Goal: Task Accomplishment & Management: Manage account settings

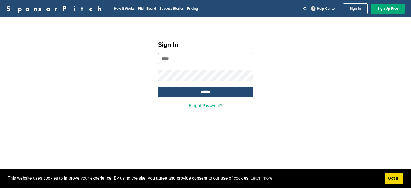
click at [201, 58] on input "email" at bounding box center [205, 58] width 95 height 11
click at [389, 177] on link "Got it!" at bounding box center [394, 178] width 19 height 11
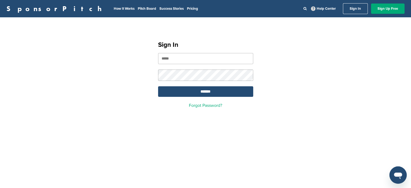
click at [171, 55] on input "email" at bounding box center [205, 58] width 95 height 11
type input "**********"
click at [204, 91] on input "*******" at bounding box center [205, 91] width 95 height 11
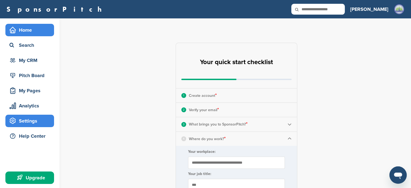
click at [28, 118] on div "Settings" at bounding box center [31, 121] width 46 height 10
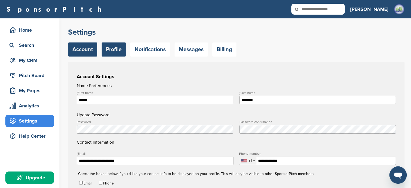
click at [117, 55] on link "Profile" at bounding box center [114, 49] width 24 height 14
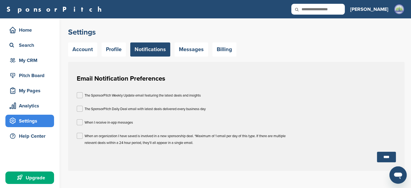
click at [188, 50] on link "Messages" at bounding box center [192, 49] width 34 height 14
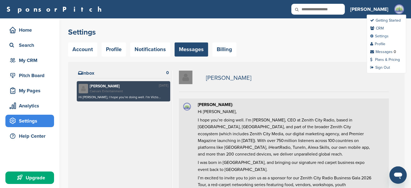
click at [387, 34] on link "Settings" at bounding box center [379, 36] width 18 height 5
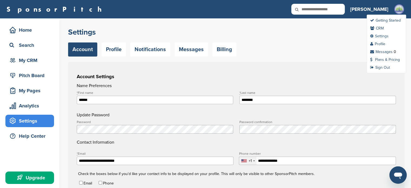
click at [385, 35] on link "Settings" at bounding box center [379, 36] width 18 height 5
click at [382, 45] on link "Profile" at bounding box center [377, 44] width 15 height 5
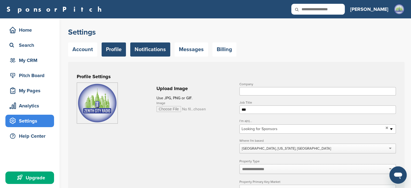
click at [156, 49] on link "Notifications" at bounding box center [150, 49] width 40 height 14
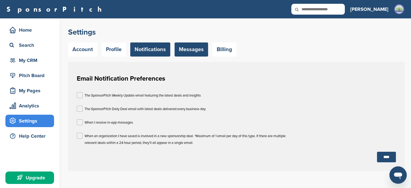
click at [196, 50] on link "Messages" at bounding box center [192, 49] width 34 height 14
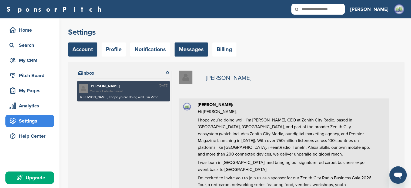
click at [70, 50] on link "Account" at bounding box center [82, 49] width 29 height 14
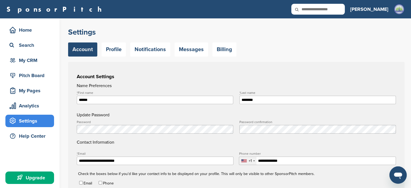
drag, startPoint x: 415, startPoint y: 63, endPoint x: 415, endPoint y: 77, distance: 14.1
click at [411, 77] on html "This website uses cookies to improve your experience. By using the site, you ag…" at bounding box center [205, 94] width 411 height 188
click at [122, 50] on link "Profile" at bounding box center [114, 49] width 24 height 14
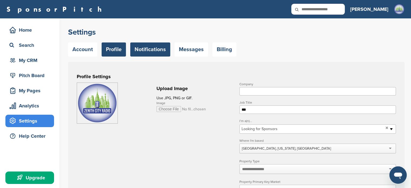
click at [154, 51] on link "Notifications" at bounding box center [150, 49] width 40 height 14
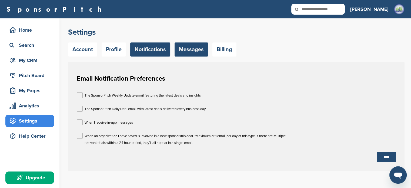
click at [186, 50] on link "Messages" at bounding box center [192, 49] width 34 height 14
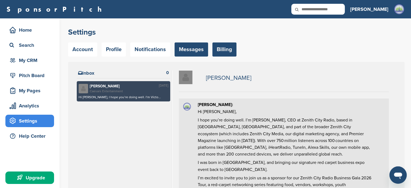
click at [234, 51] on link "Billing" at bounding box center [224, 49] width 24 height 14
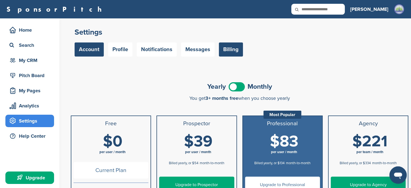
click at [90, 53] on link "Account" at bounding box center [89, 49] width 29 height 14
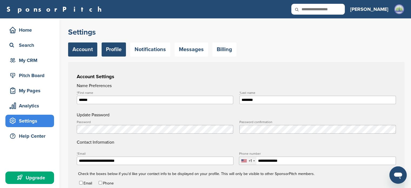
click at [116, 49] on link "Profile" at bounding box center [114, 49] width 24 height 14
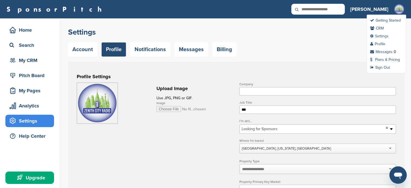
click at [383, 36] on link "Settings" at bounding box center [379, 36] width 18 height 5
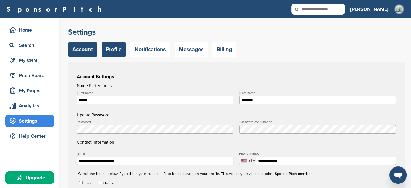
click at [116, 42] on link "Profile" at bounding box center [114, 49] width 24 height 14
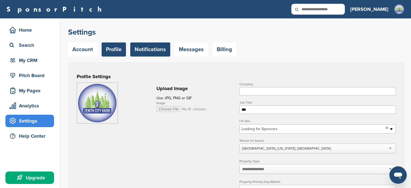
click at [159, 51] on link "Notifications" at bounding box center [150, 49] width 40 height 14
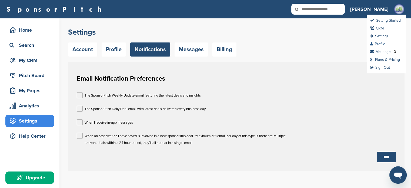
click at [379, 43] on link "Profile" at bounding box center [377, 44] width 15 height 5
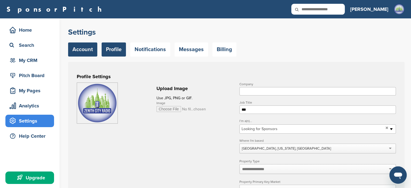
click at [76, 49] on link "Account" at bounding box center [82, 49] width 29 height 14
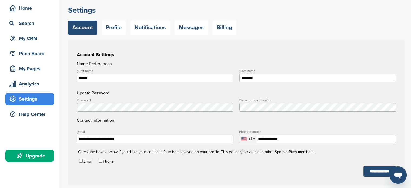
scroll to position [25, 0]
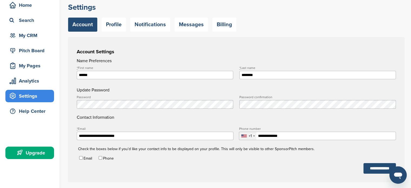
click at [343, 172] on form "**********" at bounding box center [236, 116] width 319 height 116
click at [366, 168] on input "**********" at bounding box center [379, 168] width 32 height 11
